Goal: Entertainment & Leisure: Consume media (video, audio)

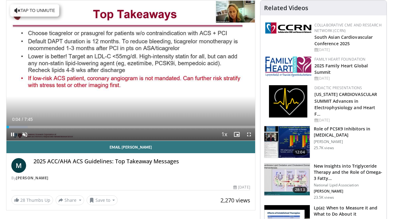
scroll to position [68, 0]
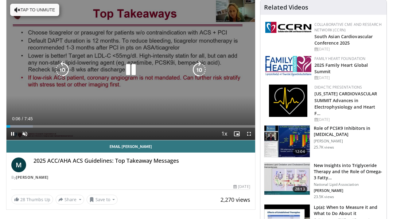
click at [133, 72] on icon "Video Player" at bounding box center [130, 69] width 17 height 17
click at [130, 67] on icon "Video Player" at bounding box center [130, 69] width 17 height 17
click at [31, 13] on button "Tap to unmute" at bounding box center [34, 10] width 49 height 12
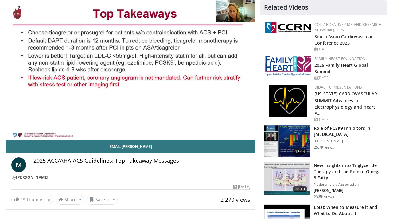
click at [38, 49] on div "10 seconds Tap to unmute" at bounding box center [130, 70] width 249 height 140
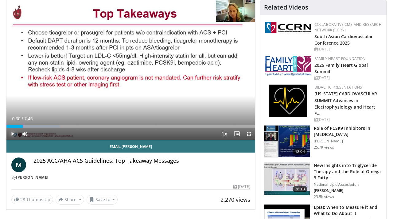
click at [14, 133] on span "Video Player" at bounding box center [12, 133] width 12 height 12
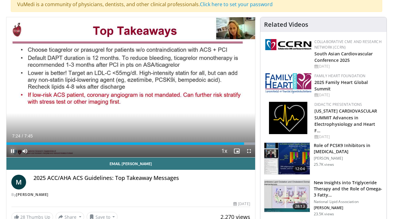
scroll to position [95, 0]
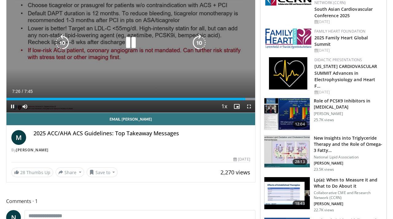
click at [133, 41] on icon "Video Player" at bounding box center [130, 42] width 17 height 17
